Goal: Obtain resource: Obtain resource

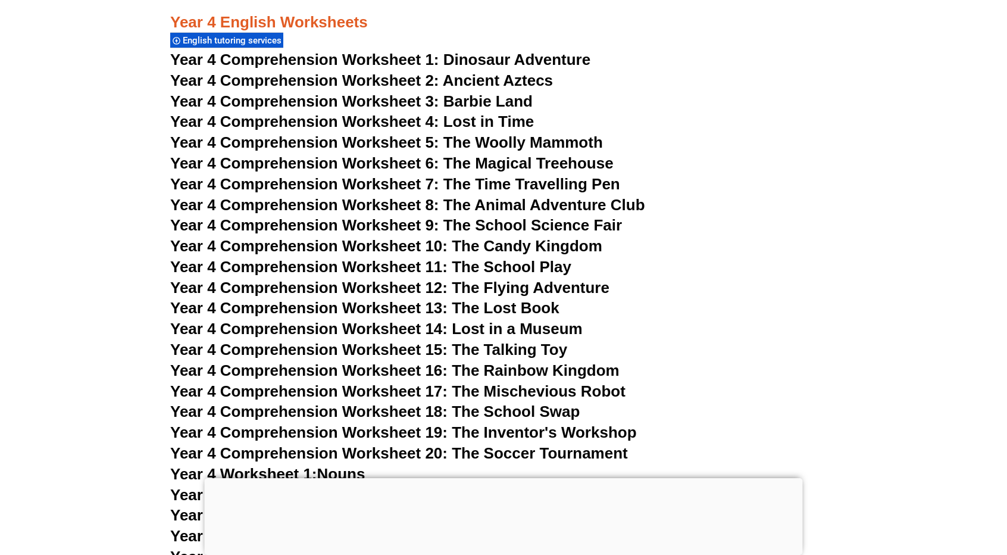
scroll to position [4880, 0]
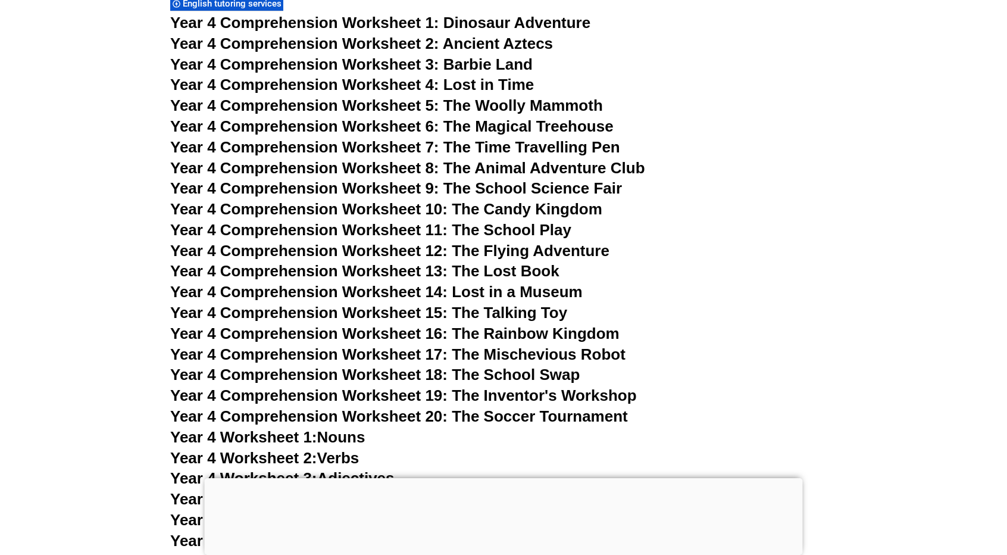
click at [427, 212] on span "Year 4 Comprehension Worksheet 10: The Candy Kingdom" at bounding box center [386, 209] width 432 height 18
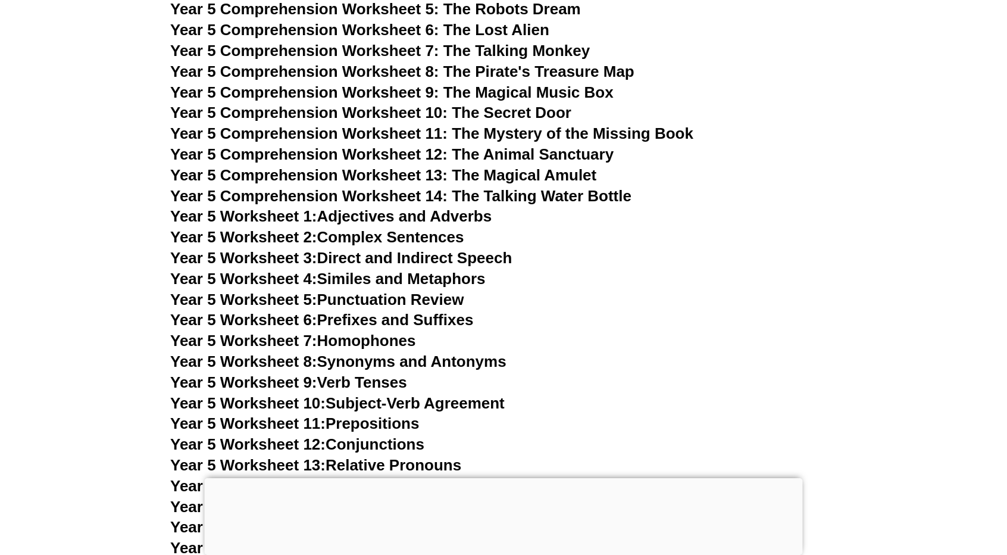
scroll to position [5938, 0]
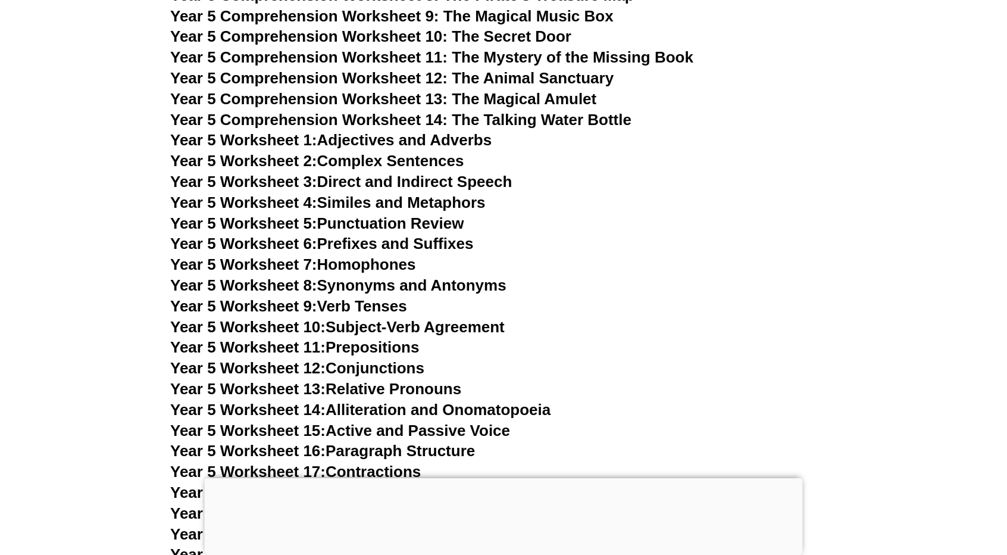
click at [425, 120] on span "Year 5 Comprehension Worksheet 14: The Talking Water Bottle" at bounding box center [400, 120] width 461 height 18
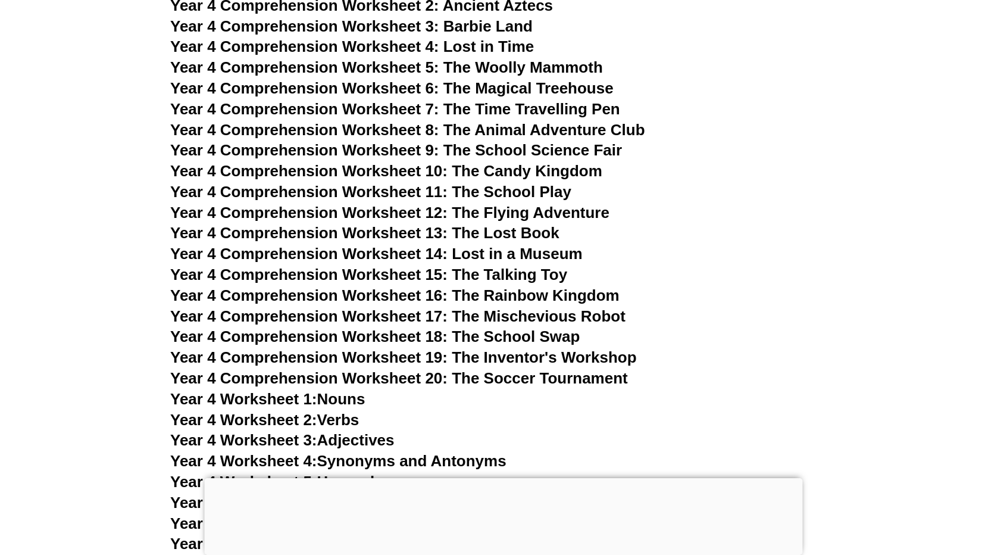
scroll to position [4885, 0]
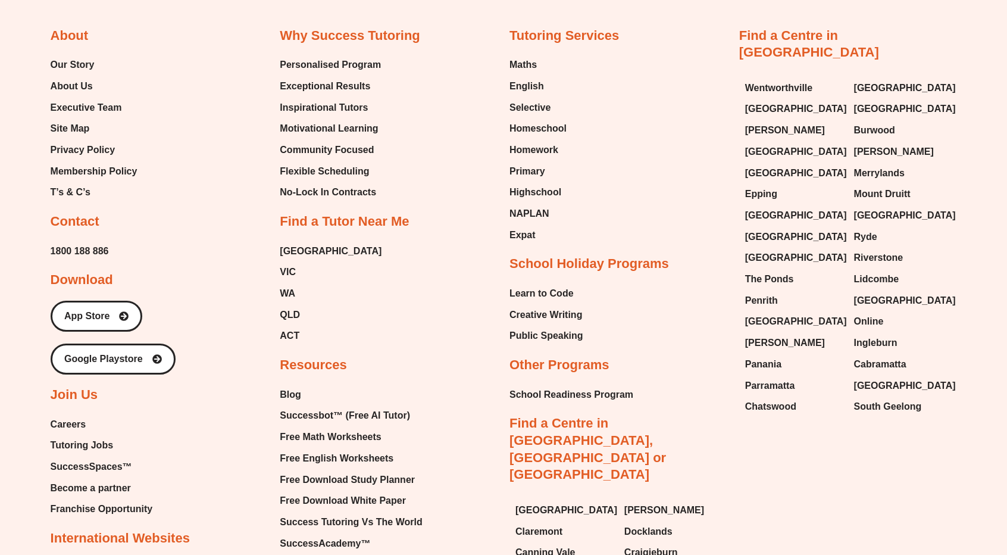
scroll to position [5123, 0]
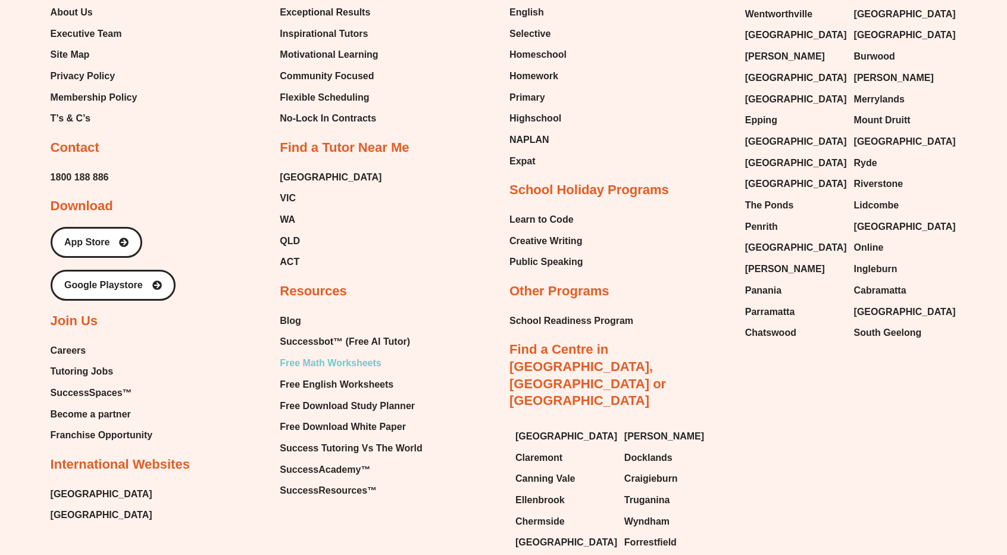
click at [368, 354] on span "Free Math Worksheets" at bounding box center [330, 363] width 101 height 18
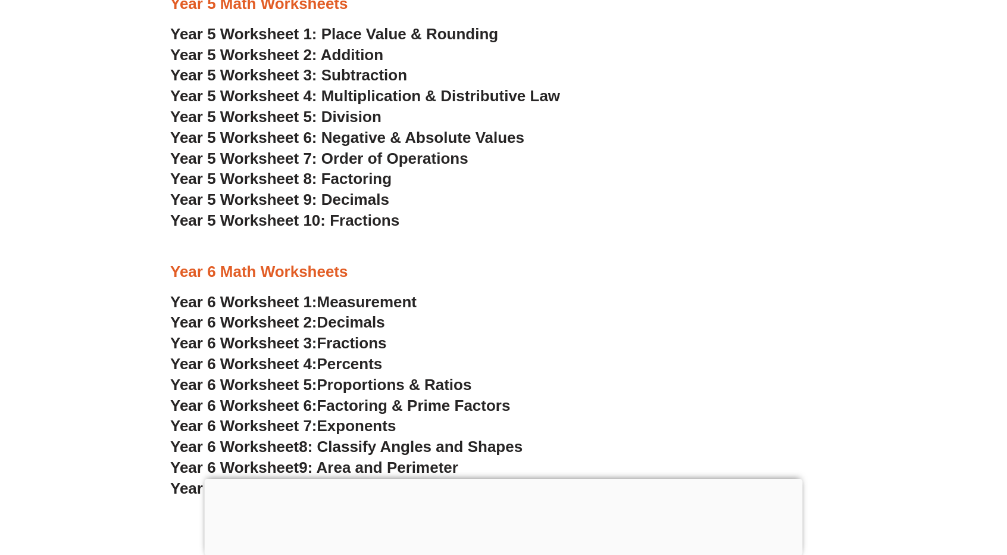
scroll to position [2405, 0]
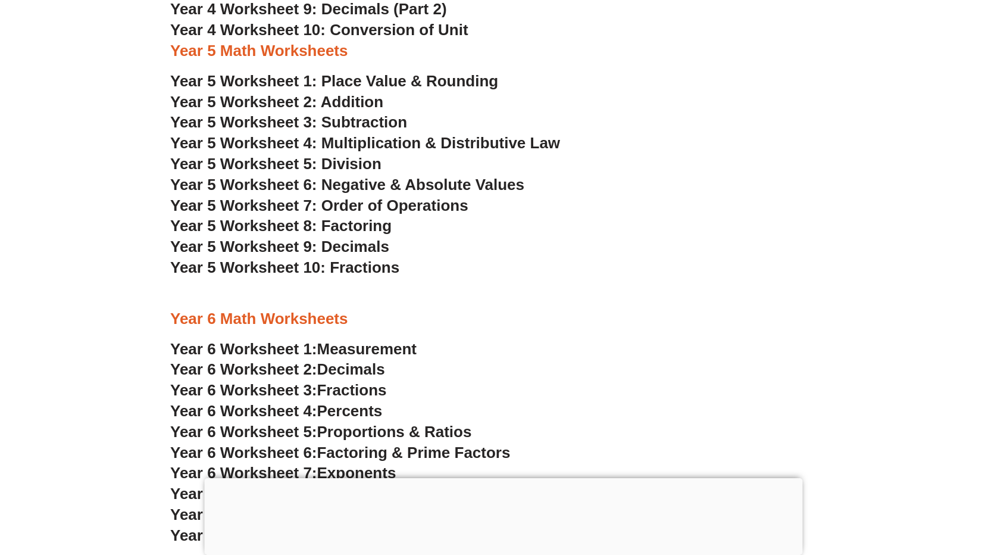
click at [337, 271] on span "Year 5 Worksheet 10: Fractions" at bounding box center [284, 267] width 229 height 18
